Goal: Task Accomplishment & Management: Manage account settings

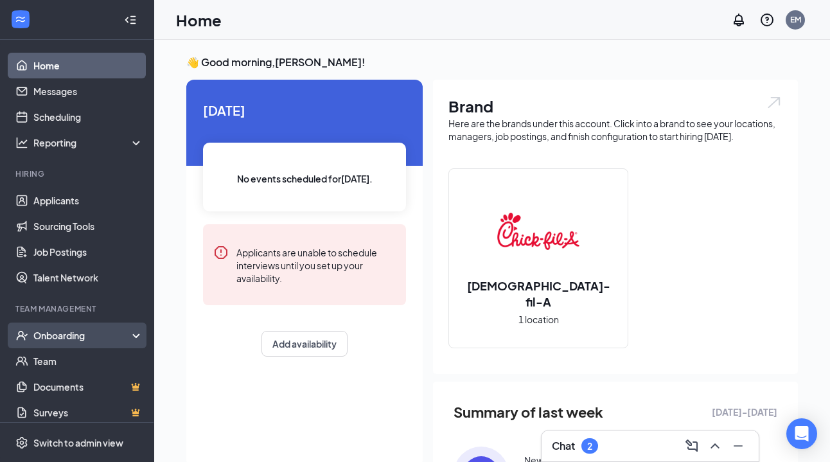
click at [85, 335] on div "Onboarding" at bounding box center [82, 335] width 99 height 13
click at [86, 358] on link "Overview" at bounding box center [88, 361] width 110 height 26
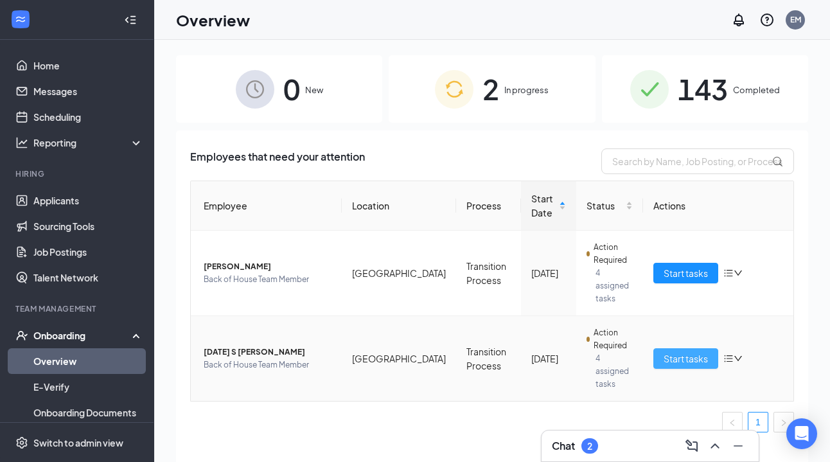
click at [680, 351] on span "Start tasks" at bounding box center [685, 358] width 44 height 14
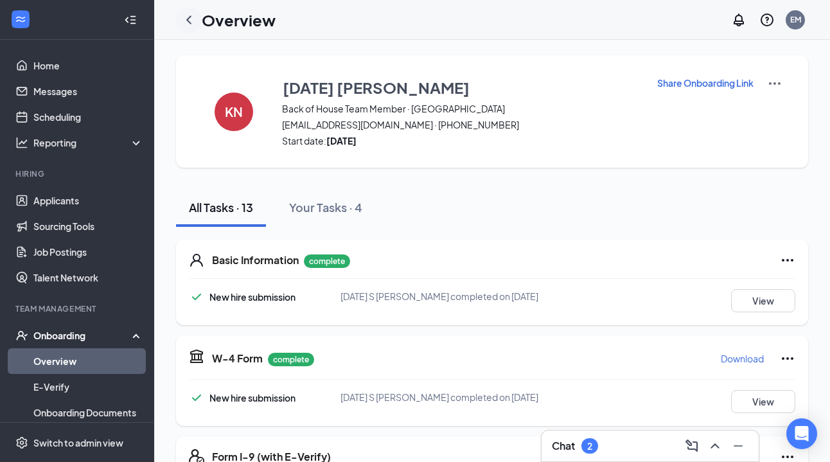
click at [191, 21] on icon "ChevronLeft" at bounding box center [188, 19] width 15 height 15
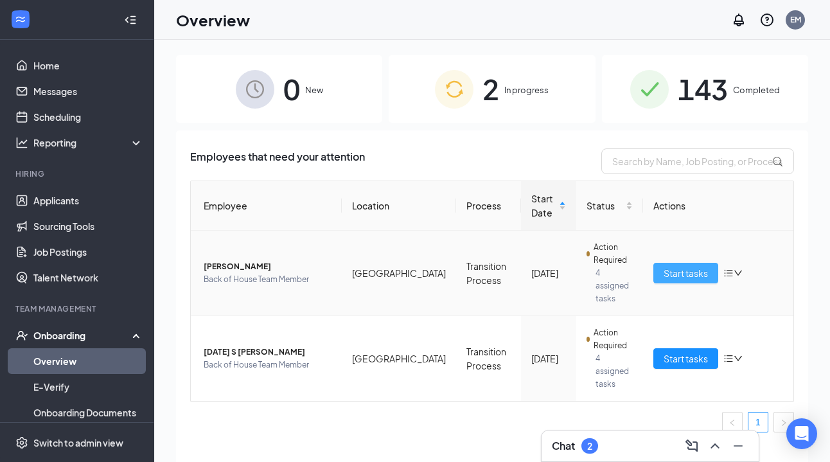
click at [676, 266] on span "Start tasks" at bounding box center [685, 273] width 44 height 14
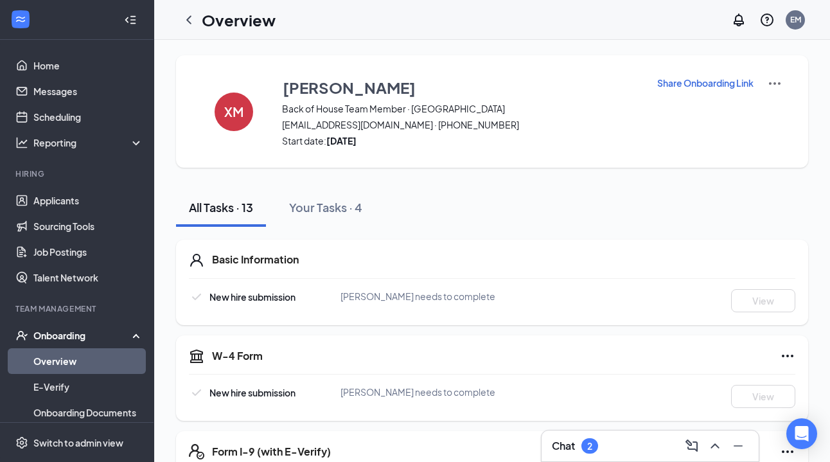
click at [698, 80] on p "Share Onboarding Link" at bounding box center [705, 82] width 96 height 13
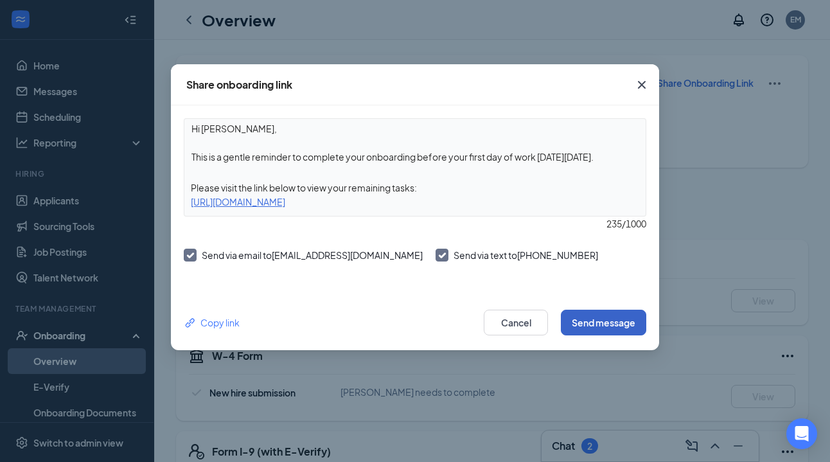
click at [610, 327] on button "Send message" at bounding box center [603, 323] width 85 height 26
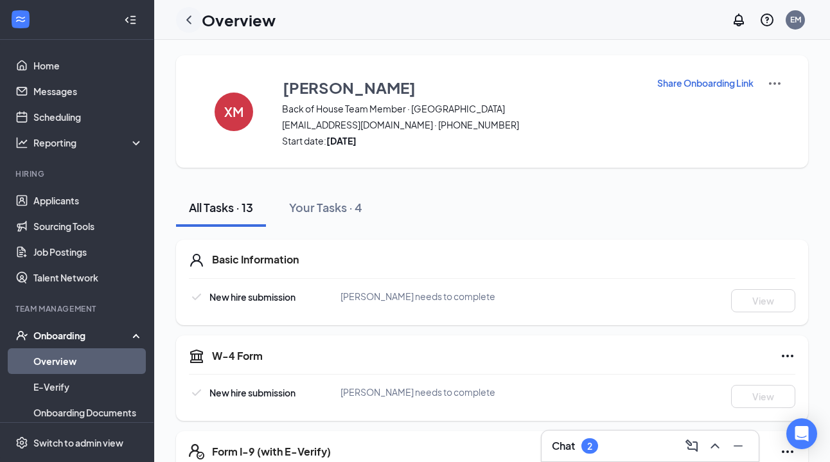
click at [194, 24] on icon "ChevronLeft" at bounding box center [188, 19] width 15 height 15
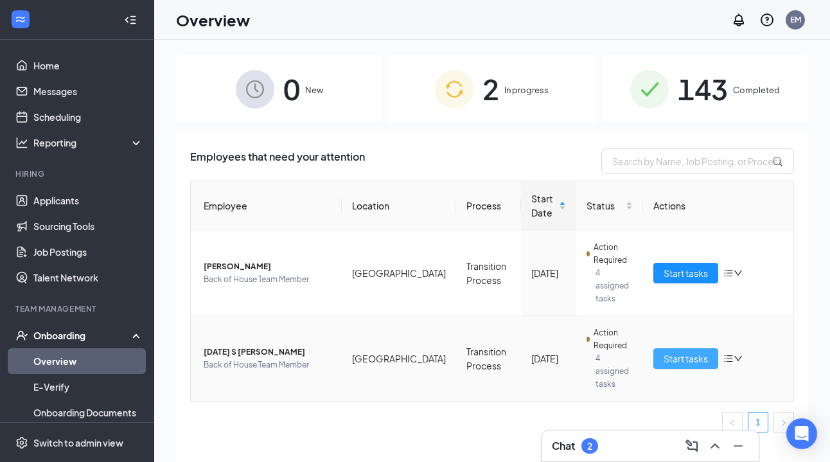
click at [671, 351] on span "Start tasks" at bounding box center [685, 358] width 44 height 14
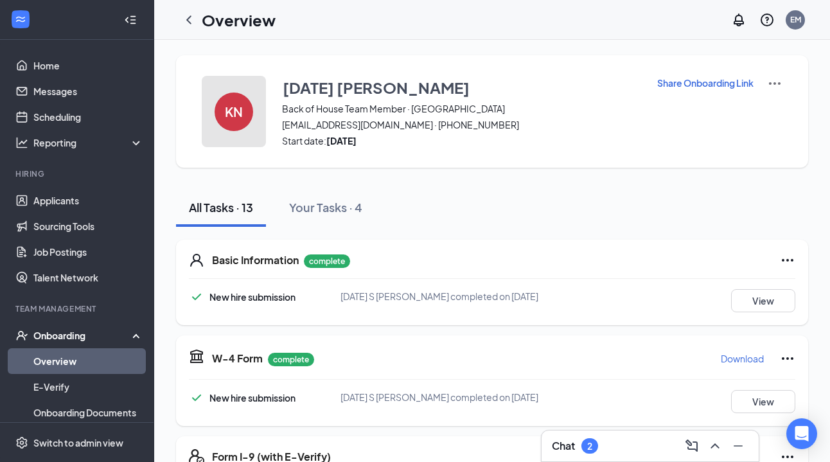
click at [222, 106] on div "KN" at bounding box center [234, 111] width 39 height 39
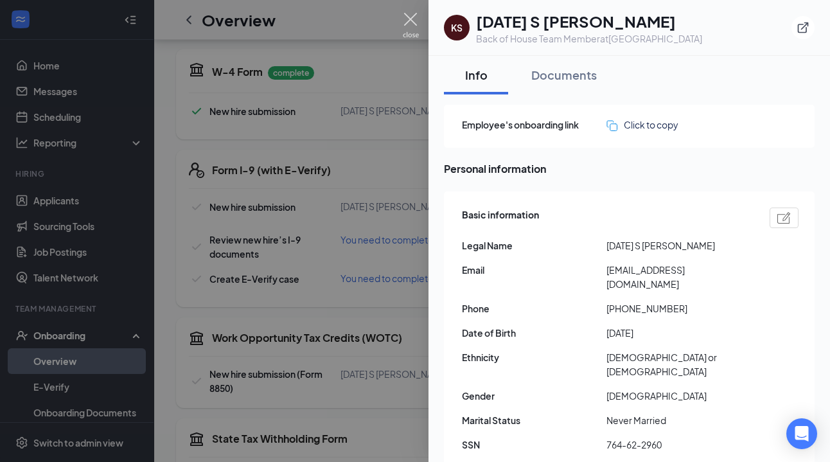
click at [410, 20] on img at bounding box center [411, 25] width 16 height 25
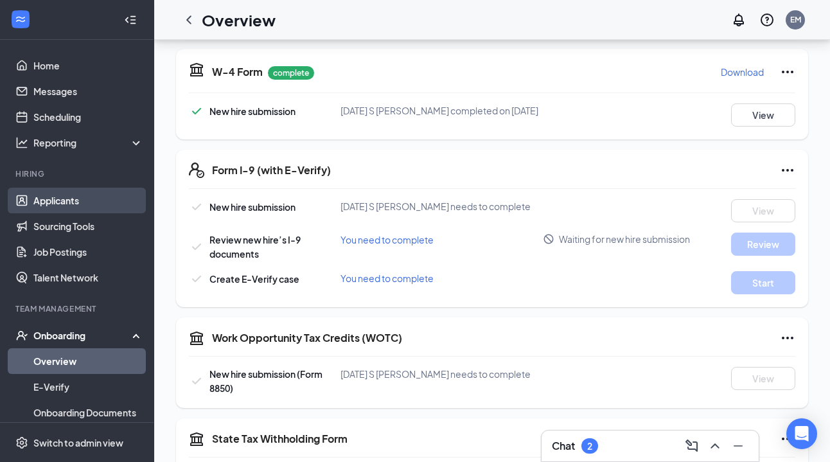
click at [67, 198] on link "Applicants" at bounding box center [88, 201] width 110 height 26
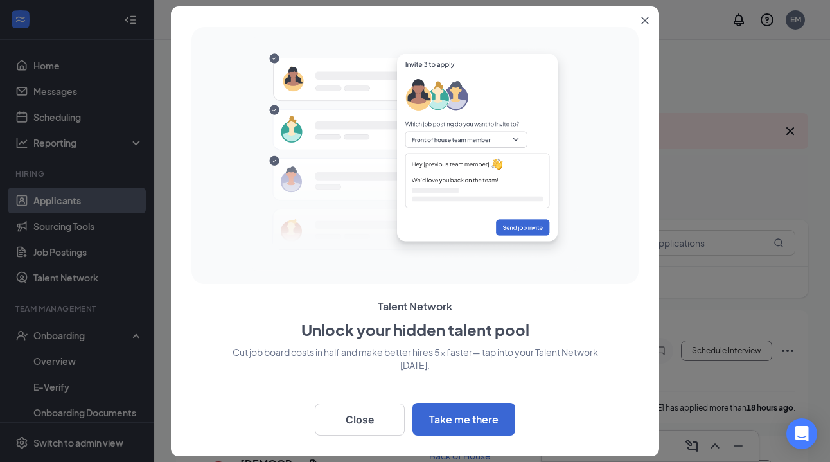
click at [637, 17] on button "Close" at bounding box center [647, 17] width 23 height 23
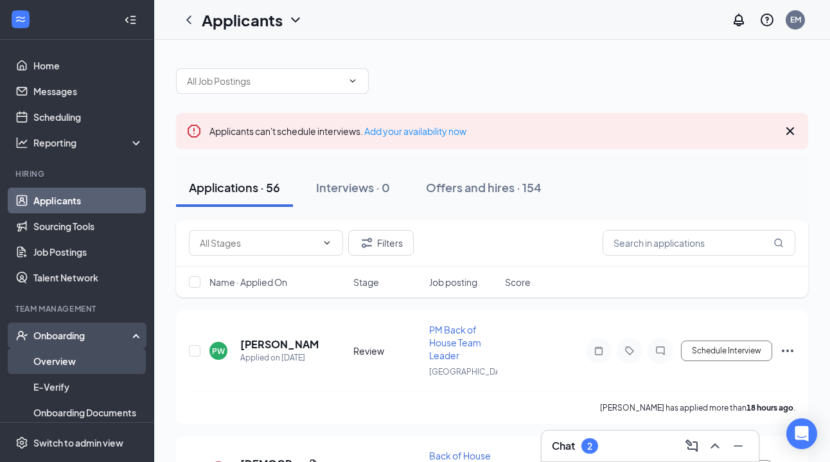
click at [112, 369] on link "Overview" at bounding box center [88, 361] width 110 height 26
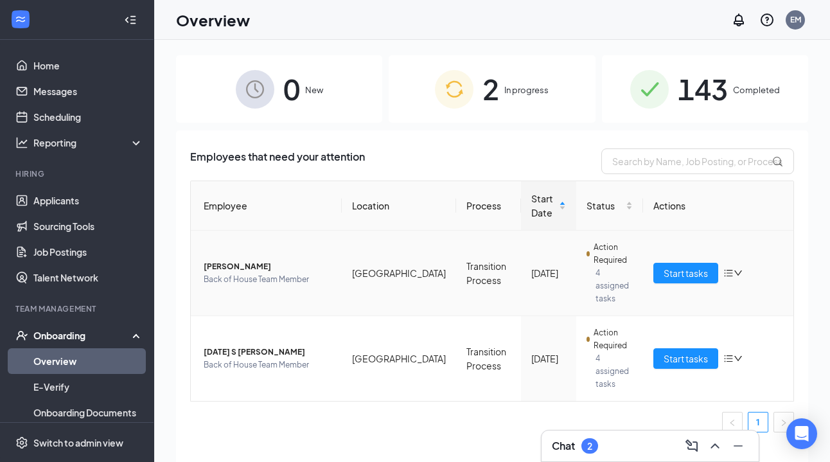
click at [234, 260] on span "[PERSON_NAME]" at bounding box center [268, 266] width 128 height 13
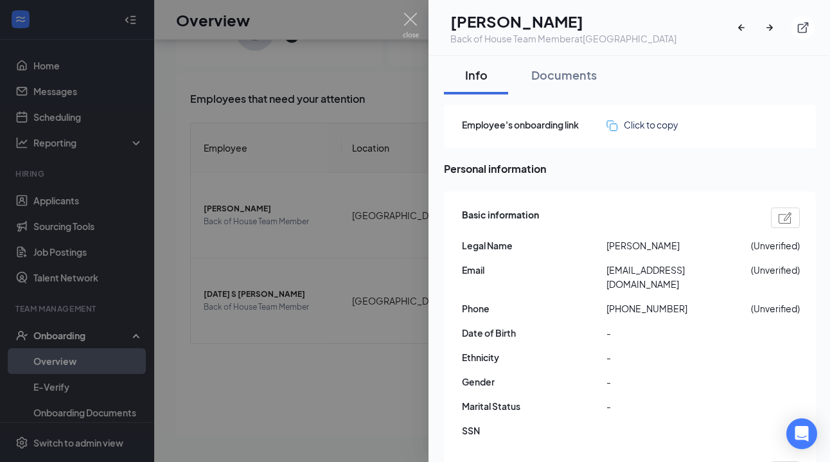
click at [414, 24] on img at bounding box center [411, 25] width 16 height 25
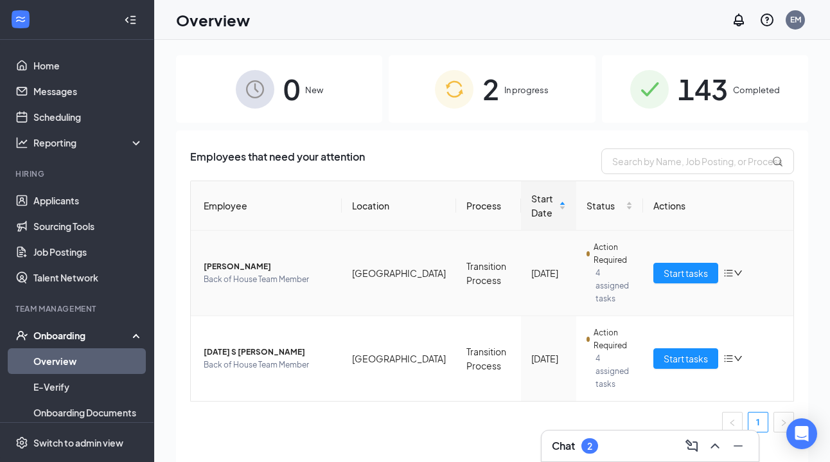
click at [234, 252] on td "[PERSON_NAME] Back of House Team Member" at bounding box center [266, 273] width 151 height 85
click at [236, 263] on span "[PERSON_NAME]" at bounding box center [268, 266] width 128 height 13
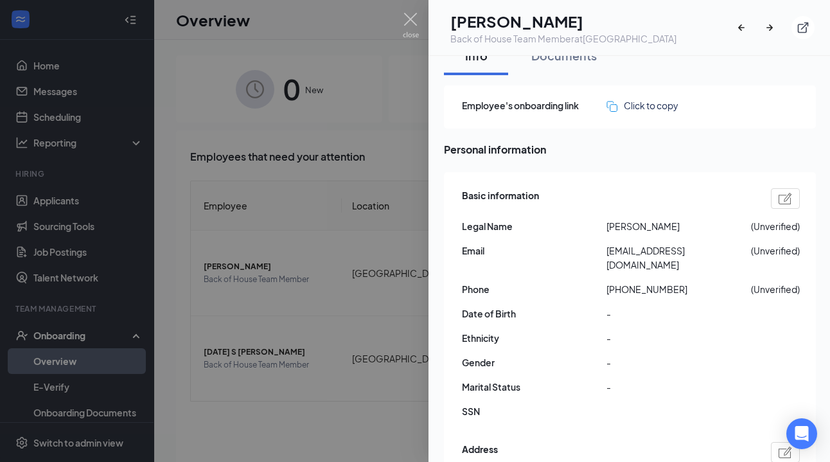
scroll to position [23, 0]
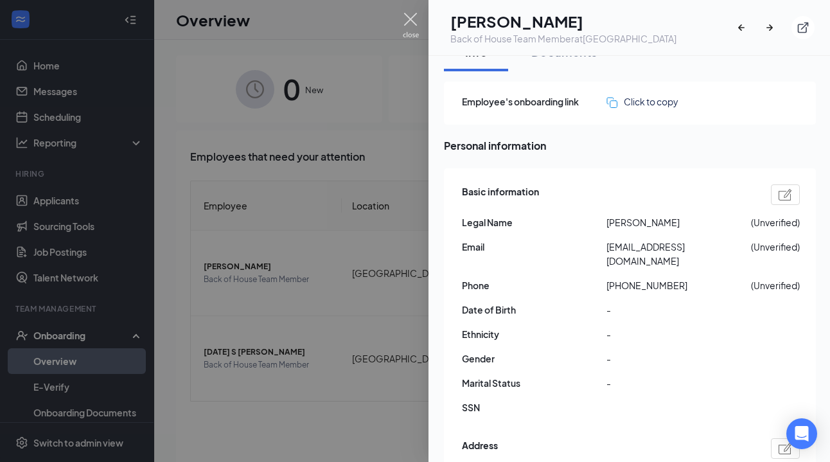
click at [413, 19] on img at bounding box center [411, 25] width 16 height 25
